Goal: Information Seeking & Learning: Learn about a topic

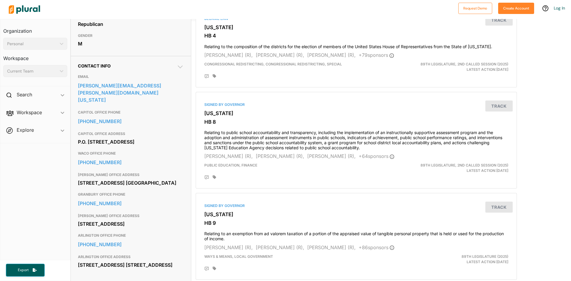
scroll to position [179, 0]
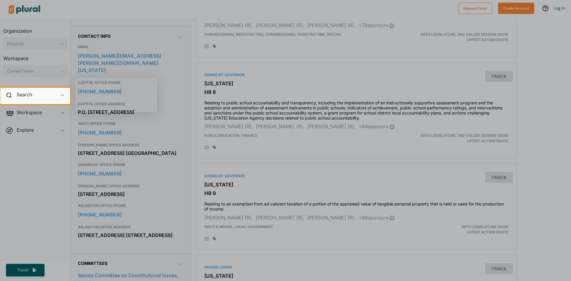
click at [54, 93] on div "Search ic_keyboard_arrow_down" at bounding box center [35, 96] width 70 height 16
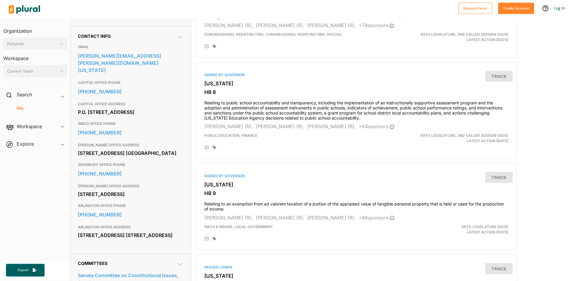
click at [56, 109] on h4 "Bills" at bounding box center [36, 109] width 55 height 6
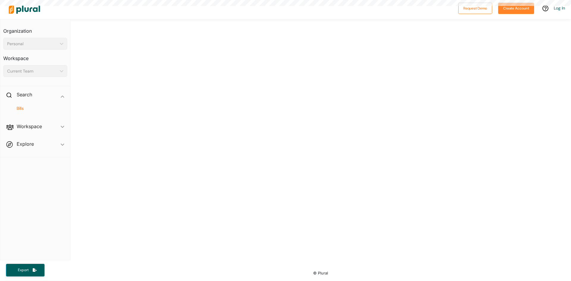
scroll to position [112, 0]
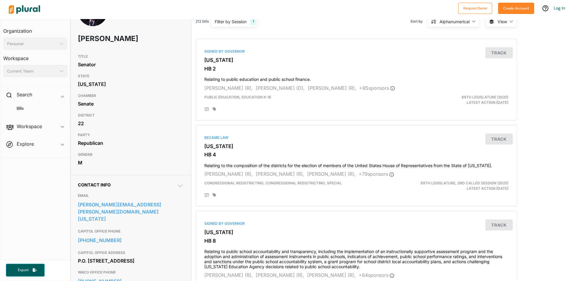
scroll to position [149, 0]
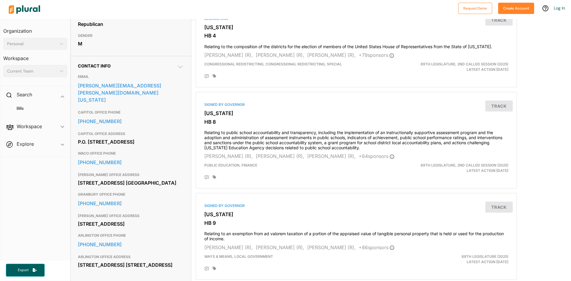
drag, startPoint x: 137, startPoint y: 135, endPoint x: 74, endPoint y: 126, distance: 63.4
click at [74, 126] on div "Contact Info EMAIL [PERSON_NAME][EMAIL_ADDRESS][PERSON_NAME][DOMAIN_NAME][US_ST…" at bounding box center [131, 169] width 120 height 227
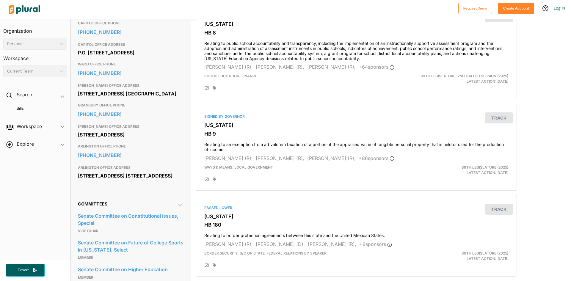
scroll to position [268, 0]
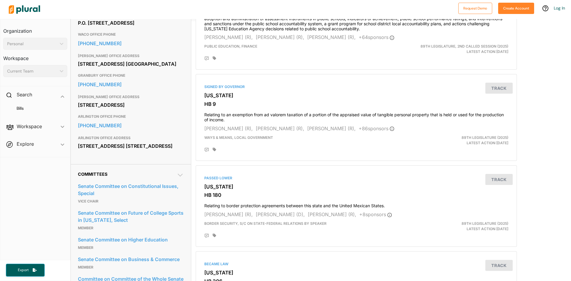
click at [132, 151] on div "[STREET_ADDRESS] [STREET_ADDRESS]" at bounding box center [131, 146] width 106 height 9
click at [121, 151] on div "[STREET_ADDRESS] [STREET_ADDRESS]" at bounding box center [131, 146] width 106 height 9
drag, startPoint x: 126, startPoint y: 160, endPoint x: 73, endPoint y: 154, distance: 53.6
click at [73, 154] on div "Contact Info EMAIL [PERSON_NAME][EMAIL_ADDRESS][PERSON_NAME][DOMAIN_NAME][US_ST…" at bounding box center [131, 50] width 120 height 227
copy div "[STREET_ADDRESS] [STREET_ADDRESS]"
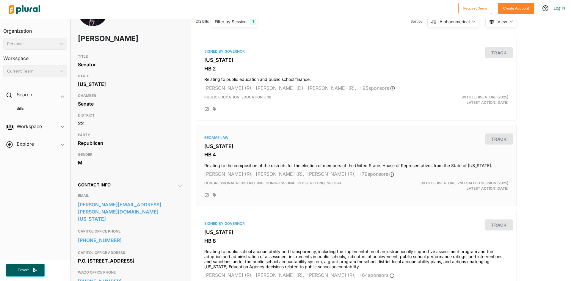
scroll to position [0, 0]
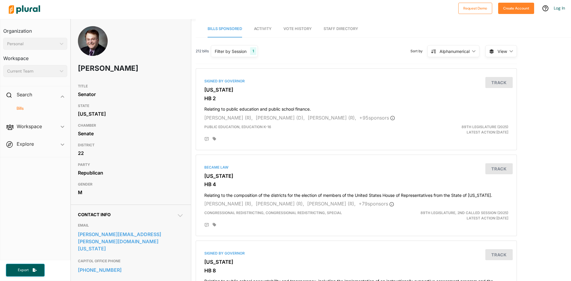
click at [13, 109] on h4 "Bills" at bounding box center [36, 109] width 55 height 6
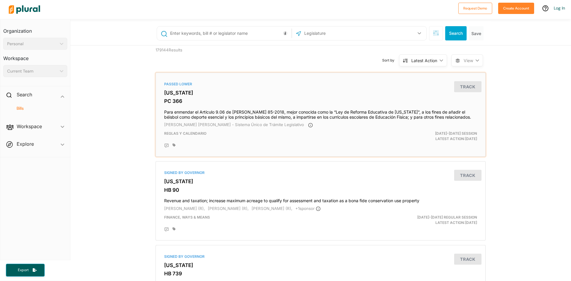
click at [218, 110] on h4 "Para enmendar el Artículo 9.06 de [PERSON_NAME] 85-2018, mejor conocida como la…" at bounding box center [320, 113] width 313 height 13
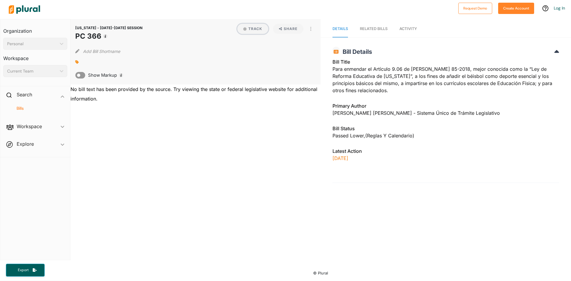
click at [253, 25] on button "Track" at bounding box center [253, 29] width 31 height 10
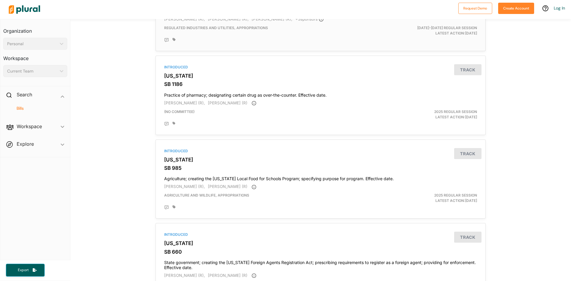
scroll to position [446, 0]
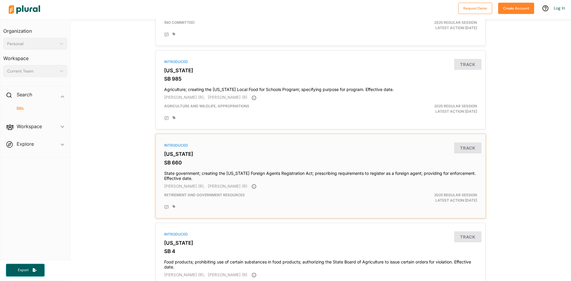
click at [289, 171] on h4 "State government; creating the [US_STATE] Foreign Agents Registration Act; pres…" at bounding box center [320, 174] width 313 height 13
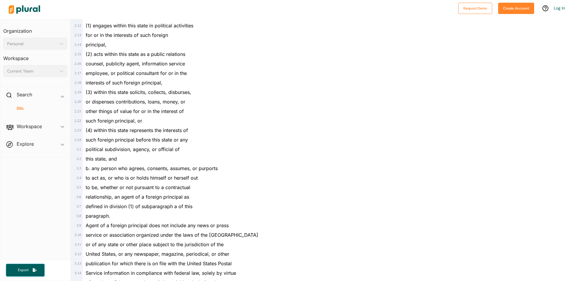
scroll to position [506, 0]
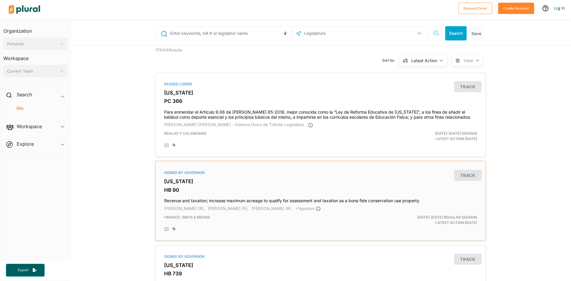
click at [181, 176] on div "Signed by Governor [US_STATE] HB 90 Revenue and taxation; increase maximum acre…" at bounding box center [320, 201] width 325 height 74
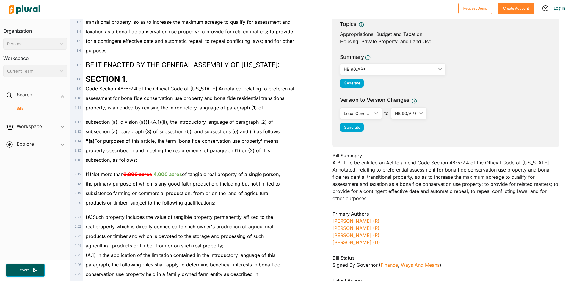
scroll to position [119, 0]
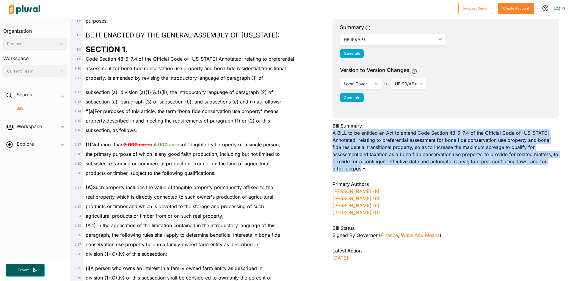
drag, startPoint x: 328, startPoint y: 132, endPoint x: 380, endPoint y: 170, distance: 64.8
click at [380, 170] on div "[US_STATE] - [DATE]-[DATE] REGULAR SESSION HB 90 Bill Details Bill Title Revenu…" at bounding box center [446, 103] width 251 height 358
copy div "A BILL to be entitled an Act to amend Code Section 48-5-7.4 of the Official Cod…"
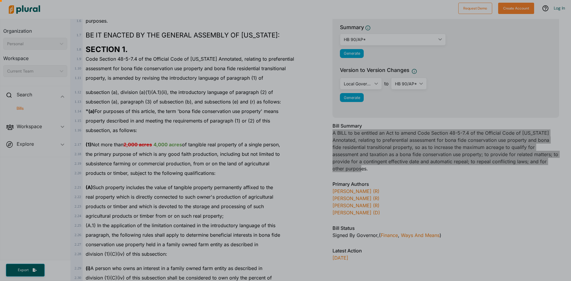
scroll to position [0, 0]
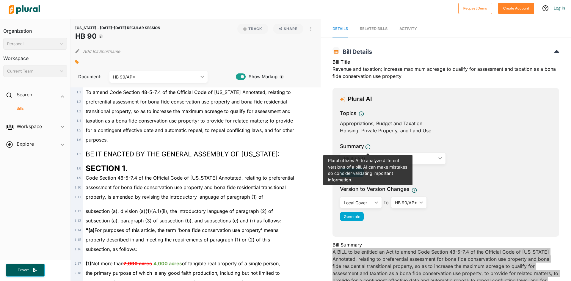
click at [441, 156] on div "HB 90/AP* ic_keyboard_arrow_down" at bounding box center [393, 159] width 106 height 12
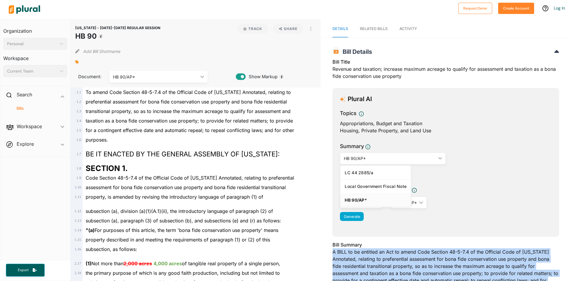
click at [441, 156] on div "HB 90/AP* ic_keyboard_arrow_down" at bounding box center [393, 159] width 106 height 12
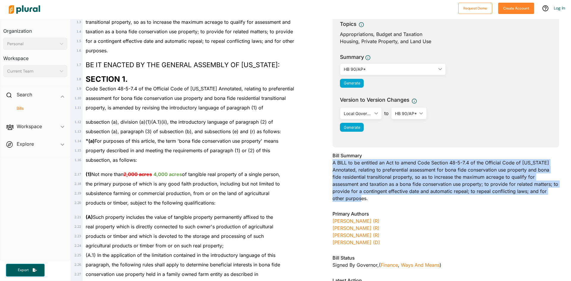
click at [429, 170] on div "Bill Summary A BILL to be entitled an Act to amend Code Section 48-5-7.4 of the…" at bounding box center [446, 179] width 227 height 54
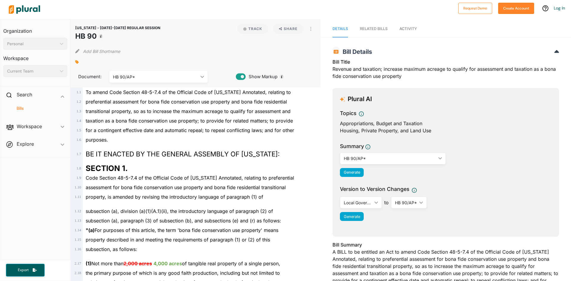
click at [161, 79] on div "HB 90/AP*" at bounding box center [155, 77] width 85 height 6
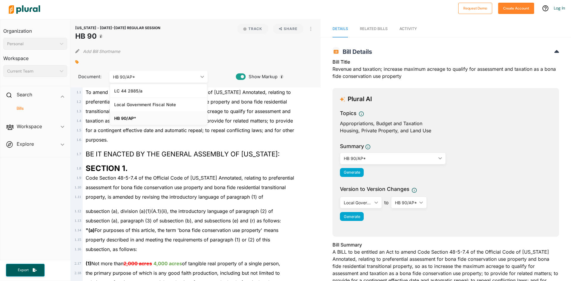
click at [170, 77] on div "HB 90/AP*" at bounding box center [155, 77] width 85 height 6
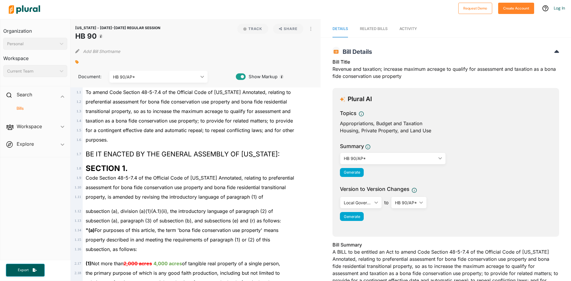
click at [108, 49] on button "Add Bill Shortname" at bounding box center [101, 51] width 37 height 10
click at [120, 52] on button "Add Bill Shortname" at bounding box center [101, 51] width 37 height 10
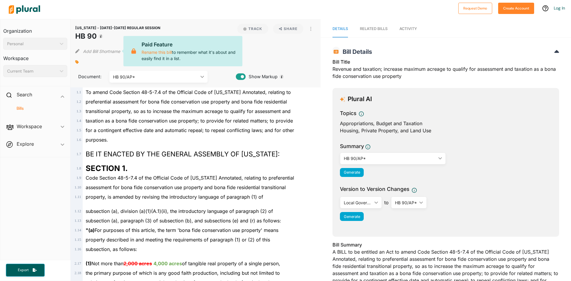
click at [352, 204] on div "Local Government Fiscal Note" at bounding box center [358, 203] width 28 height 6
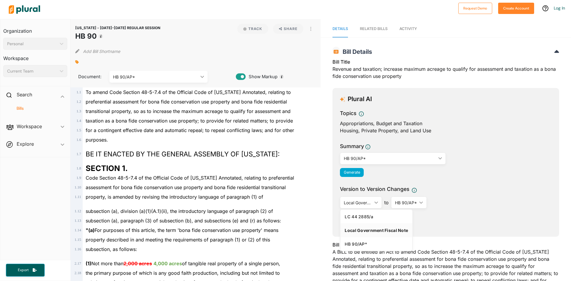
click at [356, 200] on div "Local Government Fiscal Note" at bounding box center [358, 203] width 28 height 6
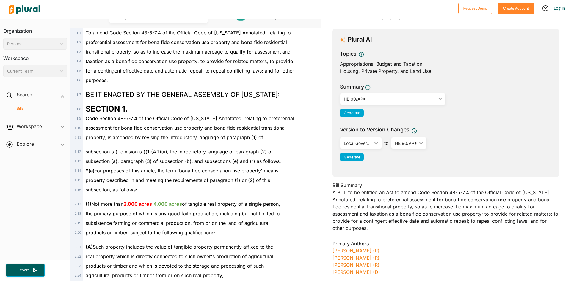
click at [39, 104] on div "Bills" at bounding box center [35, 111] width 70 height 14
click at [20, 109] on h4 "Bills" at bounding box center [36, 109] width 55 height 6
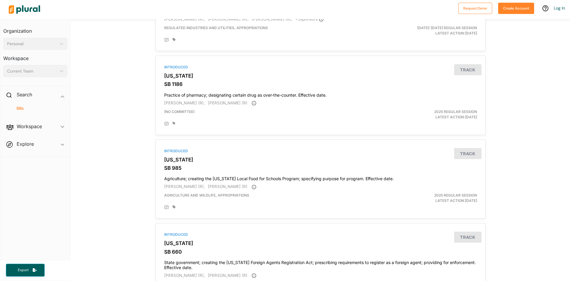
scroll to position [446, 0]
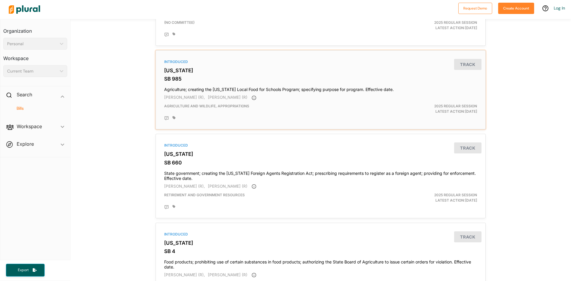
click at [171, 74] on div "Introduced [US_STATE] SB 985 Agriculture; creating the [US_STATE] Local Food fo…" at bounding box center [320, 90] width 325 height 74
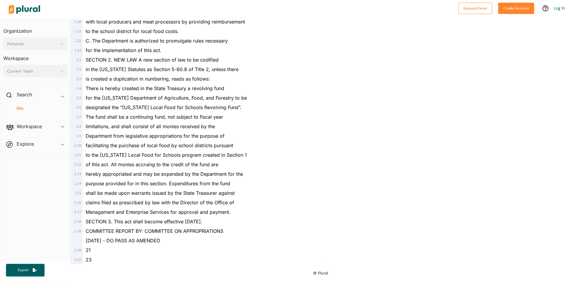
scroll to position [240, 0]
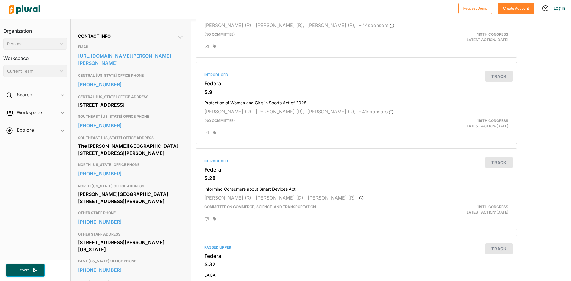
scroll to position [208, 0]
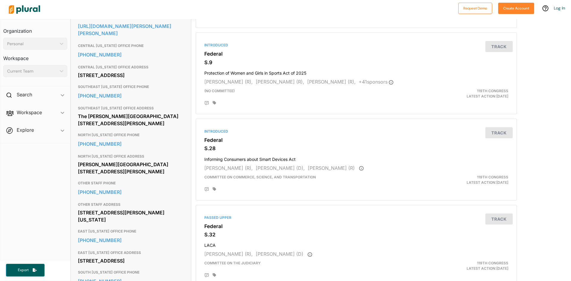
drag, startPoint x: 124, startPoint y: 186, endPoint x: 74, endPoint y: 178, distance: 50.7
click at [74, 178] on div "Contact Info EMAIL https://www.cruz.senate.gov/contact/write-ted CENTRAL TEXAS …" at bounding box center [131, 227] width 120 height 462
copy div "Lee Park Tower II 3626 N. Hall St., Suite 410 Dallas, TX 75219"
